Goal: Browse casually

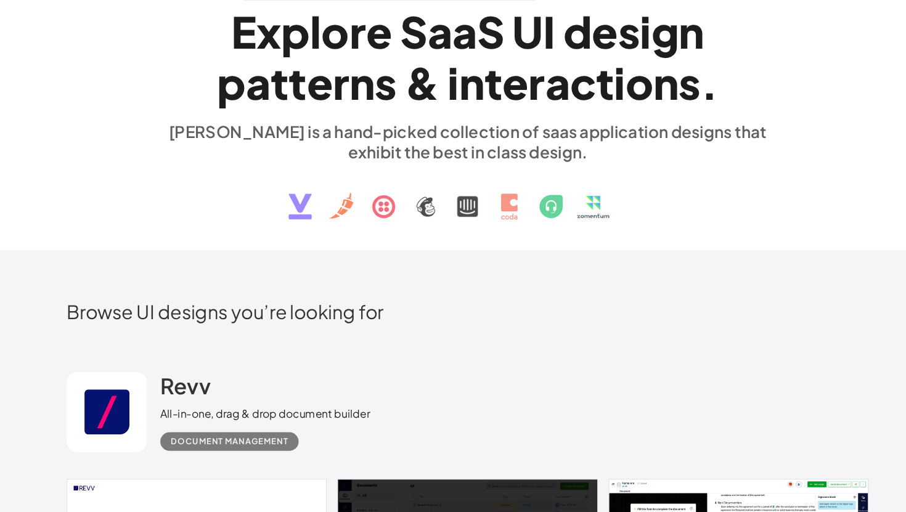
scroll to position [229, 0]
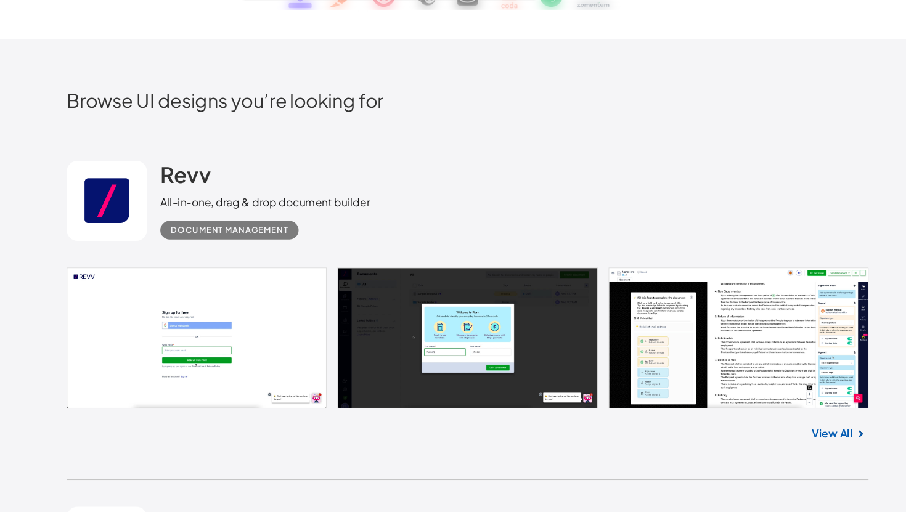
click at [550, 128] on h2 "Browse UI designs you’re looking for" at bounding box center [453, 132] width 740 height 22
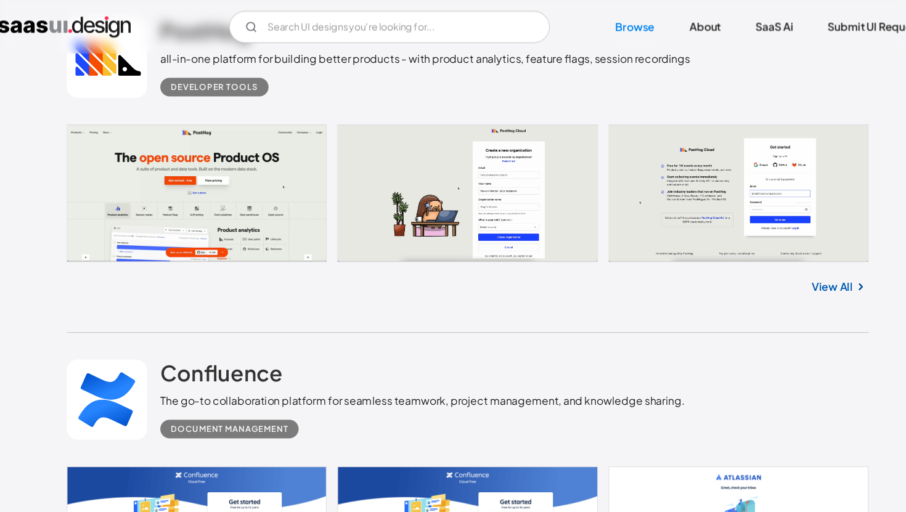
scroll to position [1351, 0]
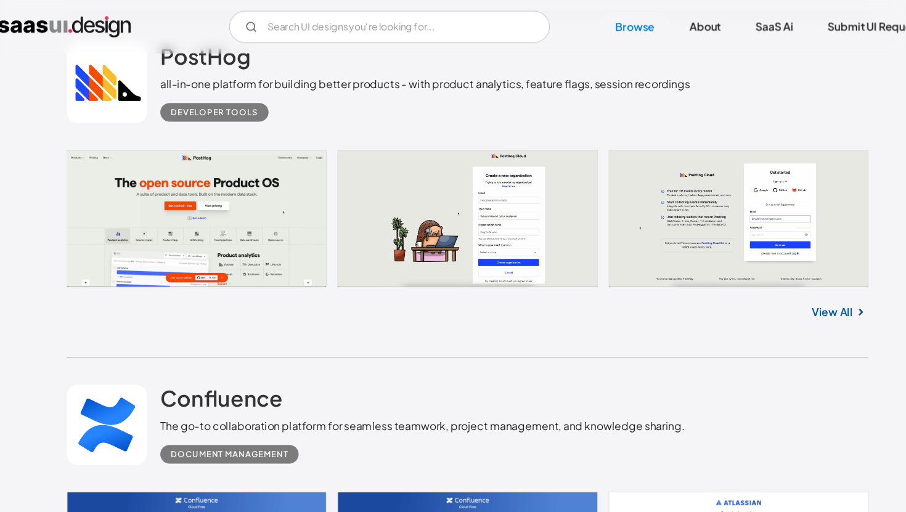
click at [426, 109] on div "Developer tools" at bounding box center [414, 98] width 489 height 27
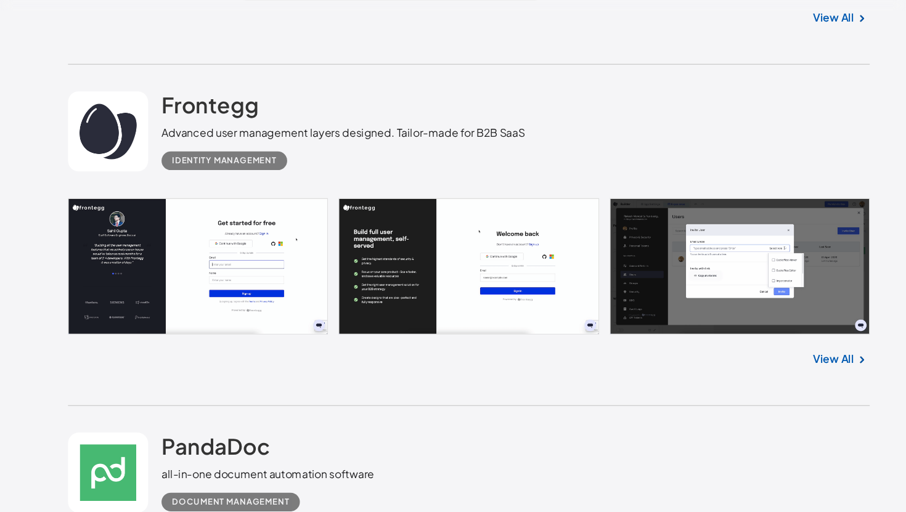
scroll to position [4070, 0]
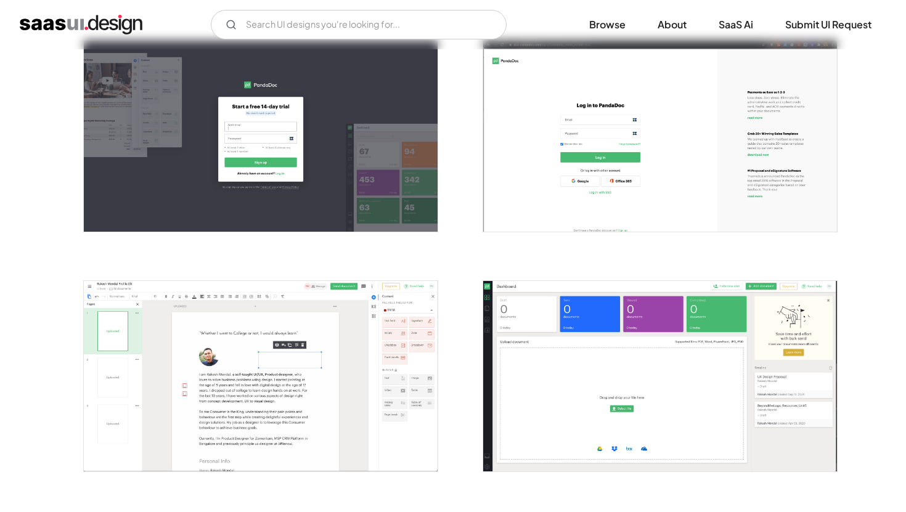
scroll to position [178, 0]
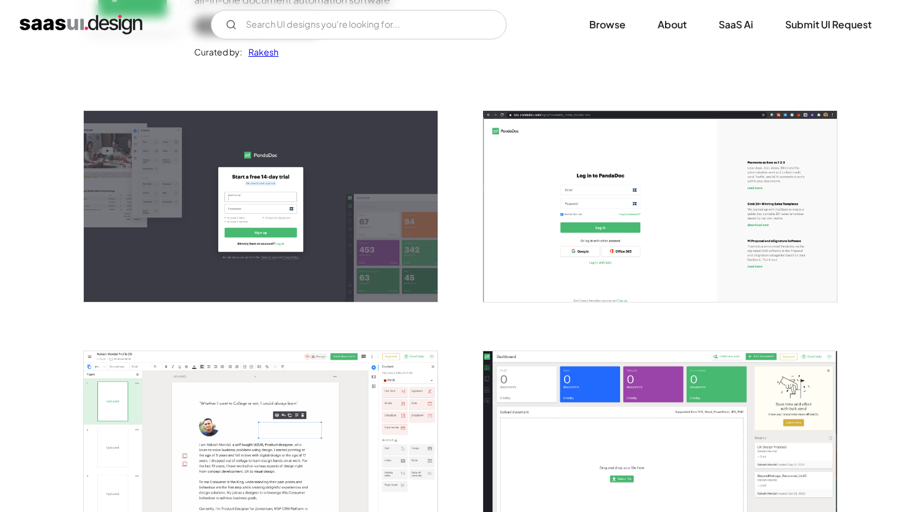
click at [290, 222] on img at bounding box center [261, 206] width 354 height 190
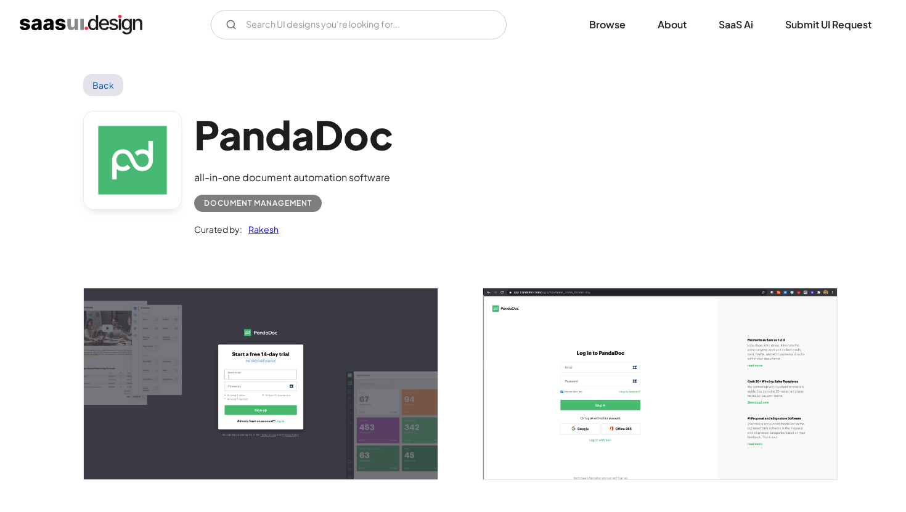
scroll to position [76, 0]
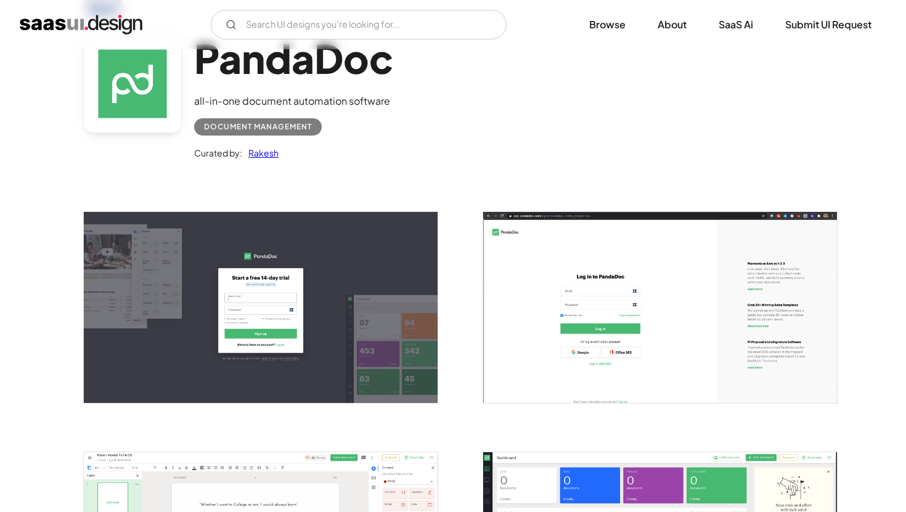
click at [342, 293] on img at bounding box center [261, 307] width 354 height 190
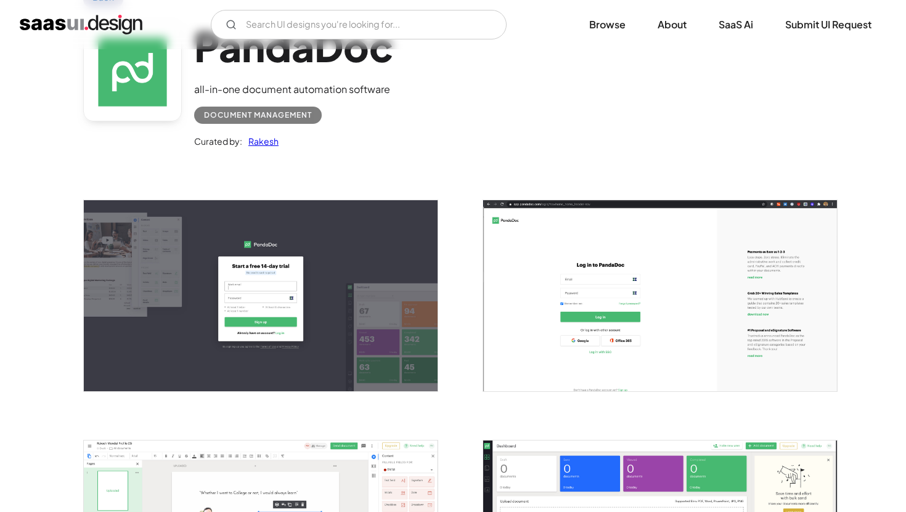
scroll to position [135, 0]
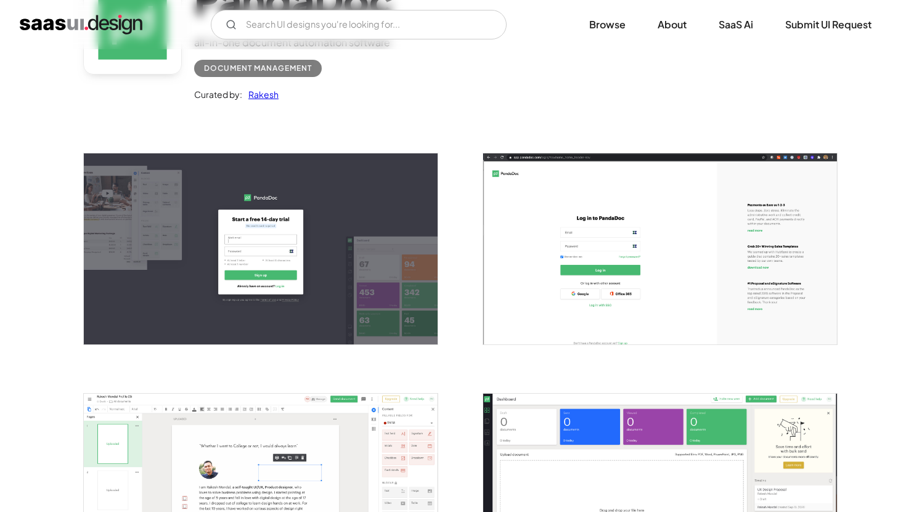
click at [358, 292] on img at bounding box center [261, 248] width 354 height 190
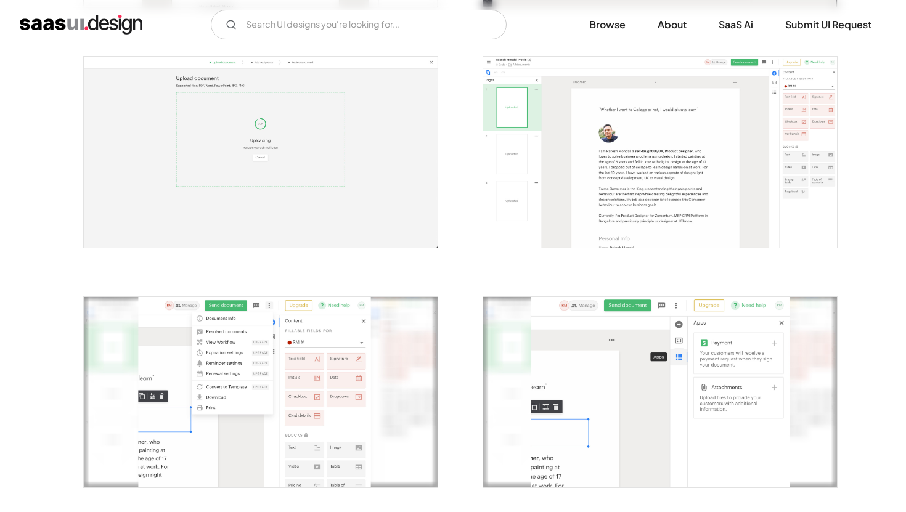
scroll to position [0, 0]
